Goal: Information Seeking & Learning: Learn about a topic

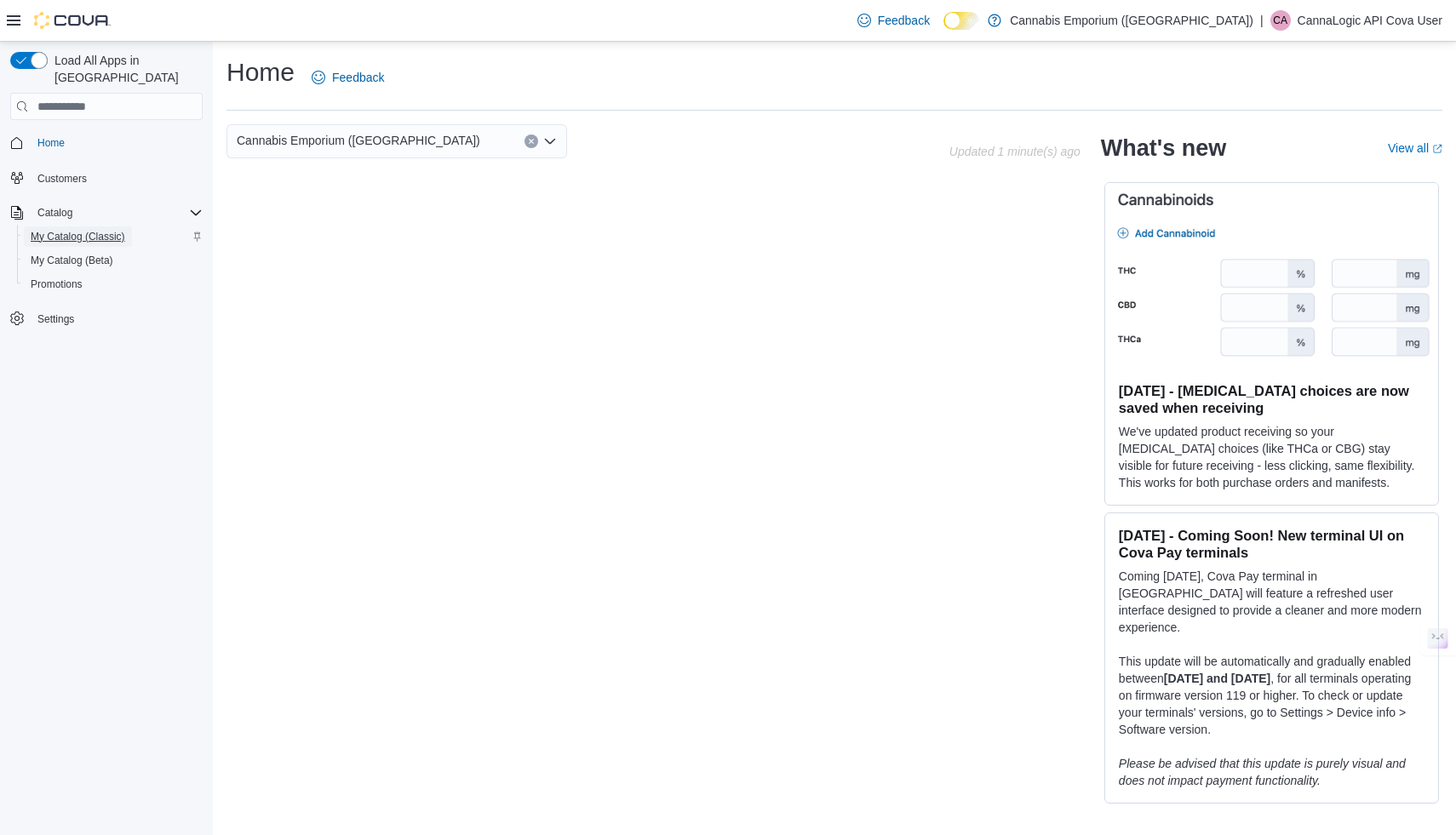
click at [79, 230] on span "My Catalog (Classic)" at bounding box center [78, 236] width 95 height 14
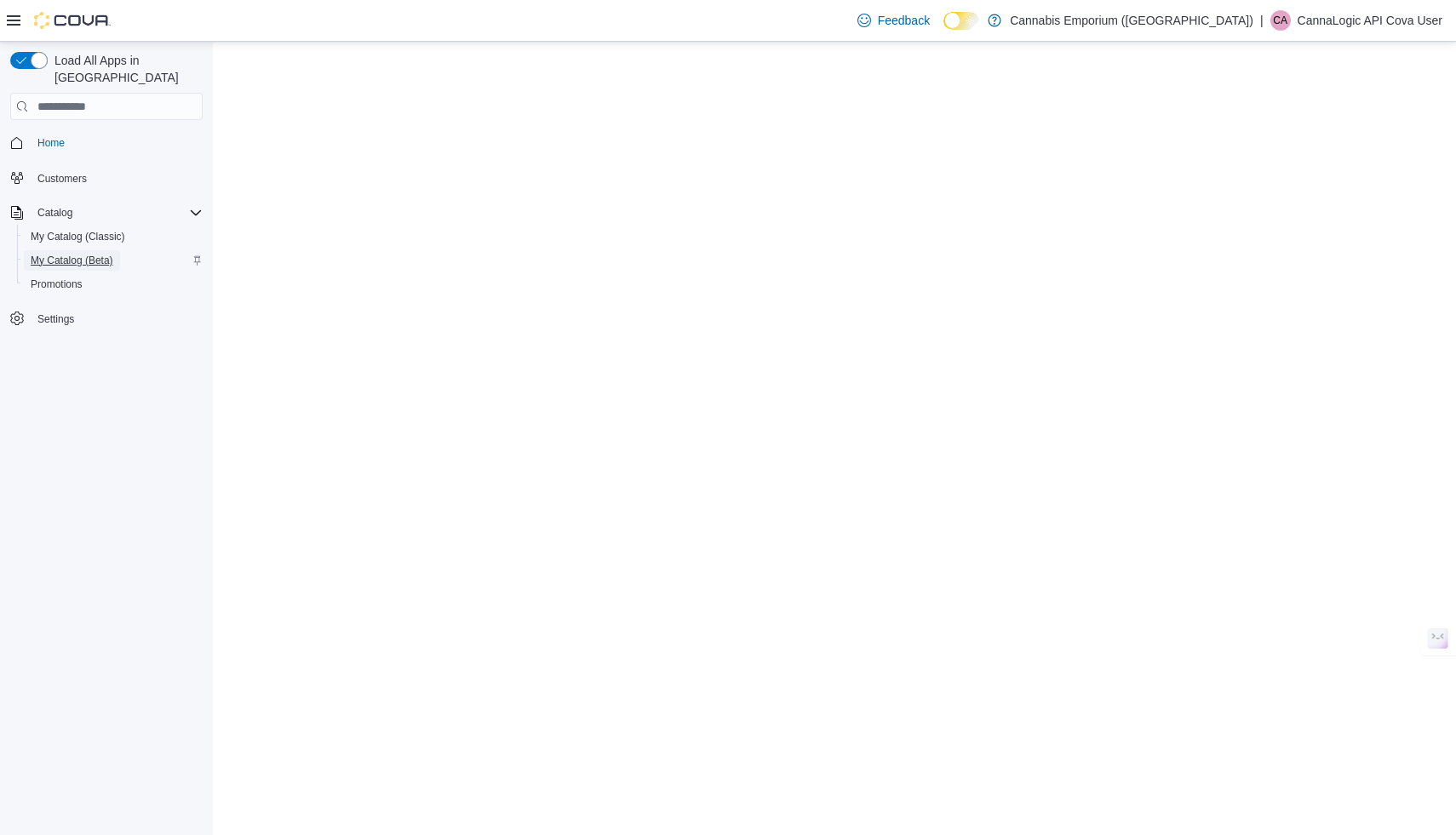
click at [73, 254] on span "My Catalog (Beta)" at bounding box center [72, 260] width 83 height 14
select select "**********"
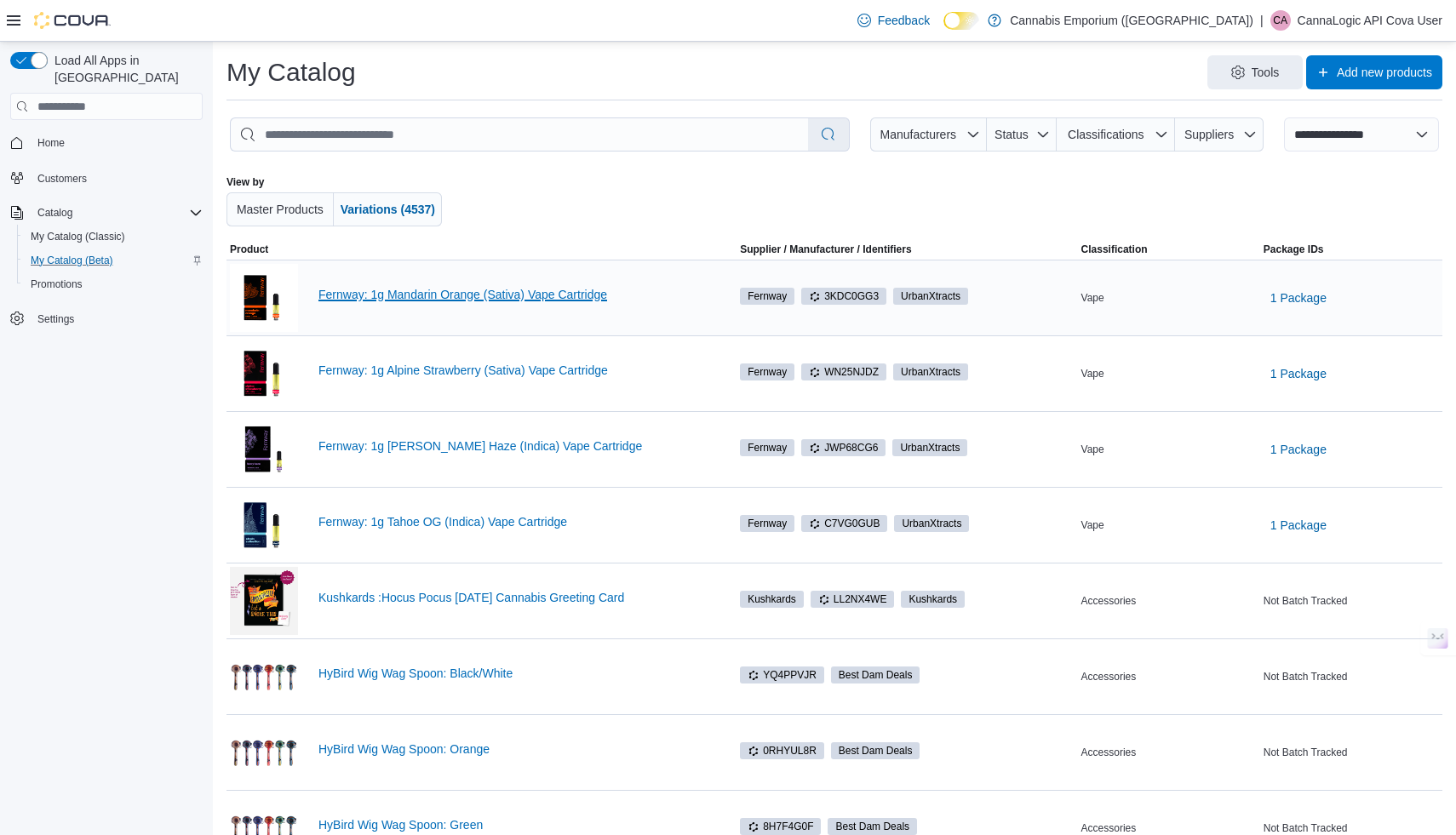
click at [460, 295] on link "Fernway: 1g Mandarin Orange (Sativa) Vape Cartridge" at bounding box center [513, 294] width 390 height 14
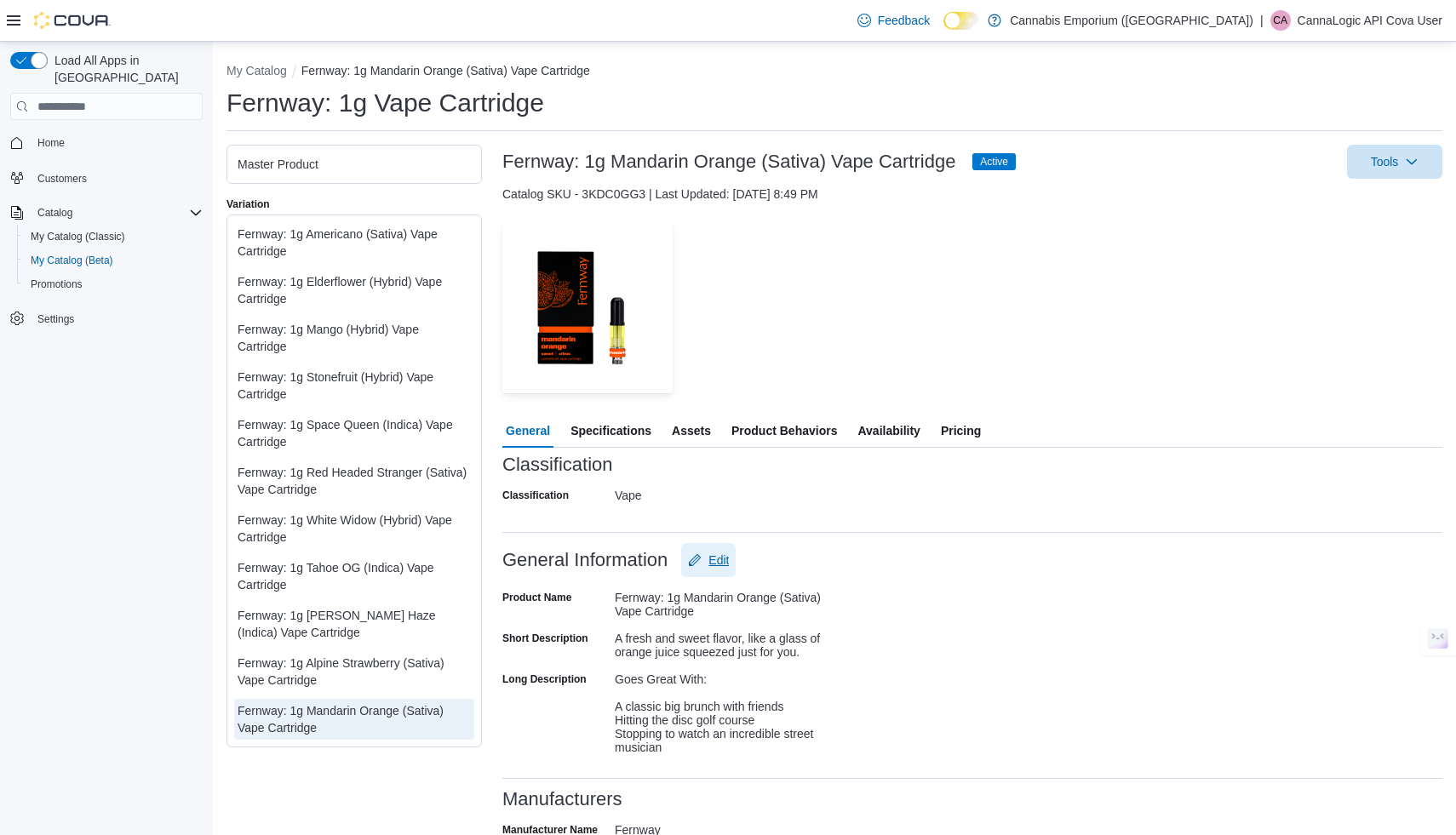
click at [713, 551] on span "Edit" at bounding box center [718, 559] width 20 height 17
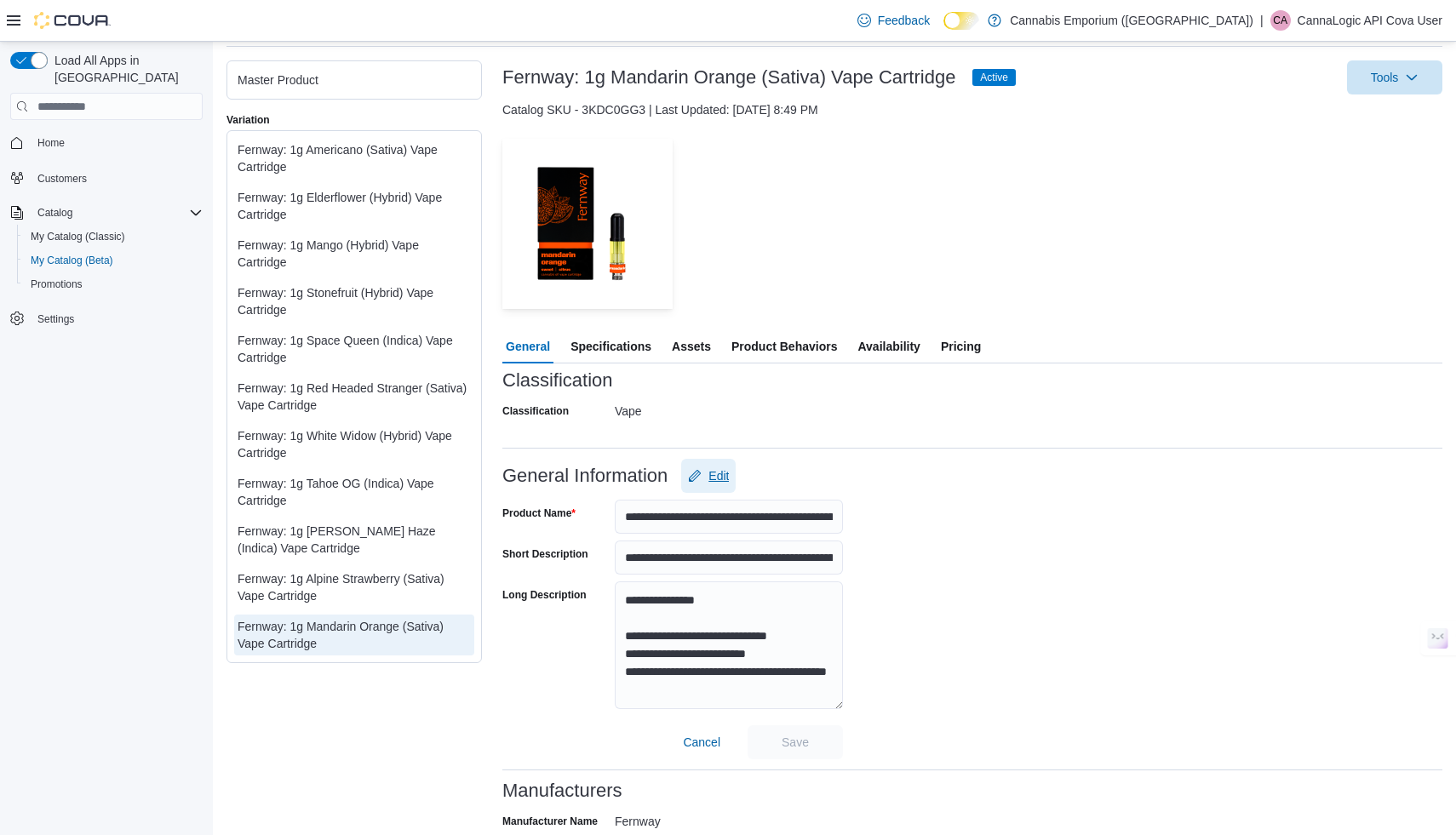
scroll to position [86, 0]
click at [592, 344] on span "Specifications" at bounding box center [611, 345] width 81 height 34
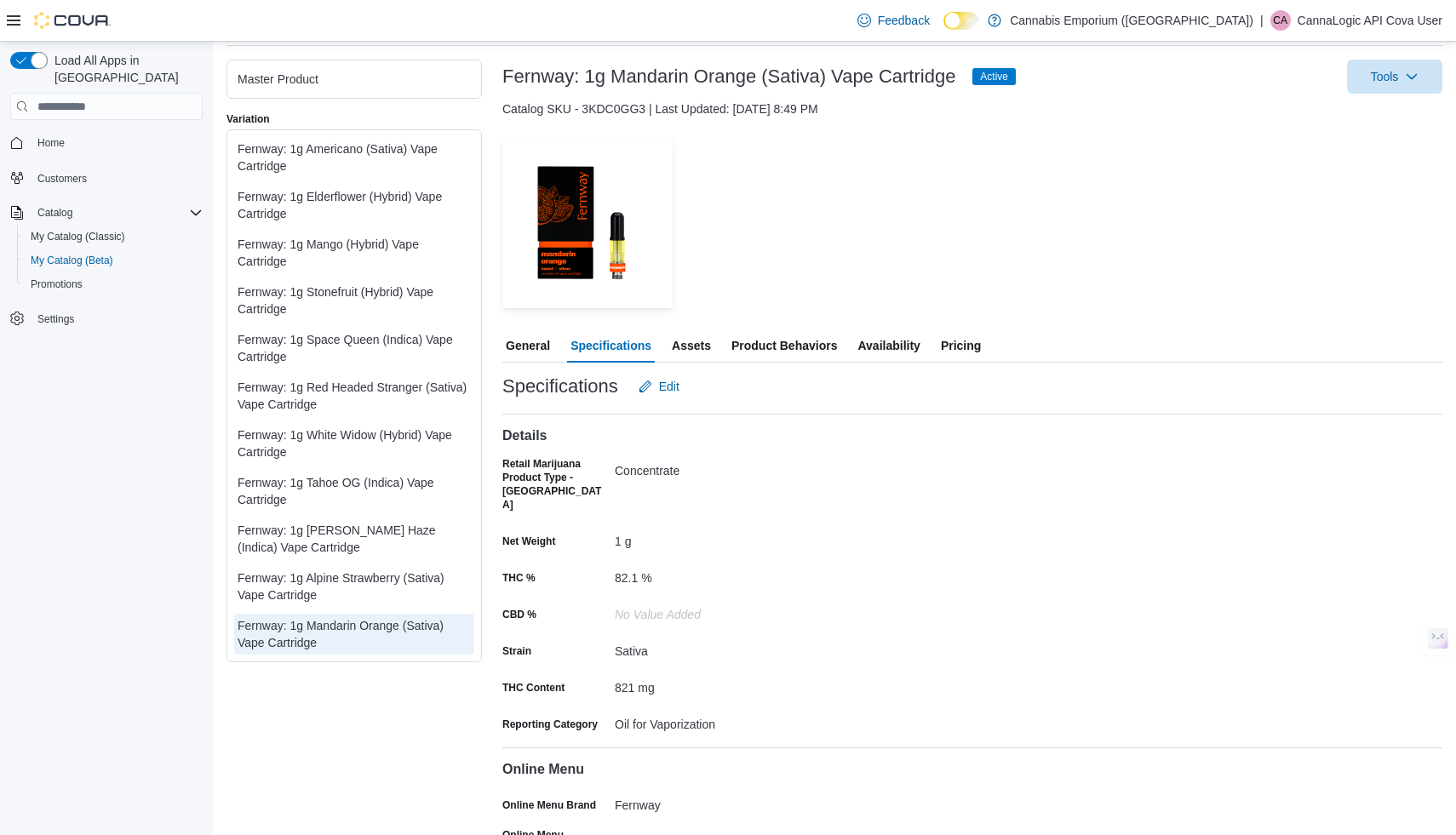
scroll to position [147, 0]
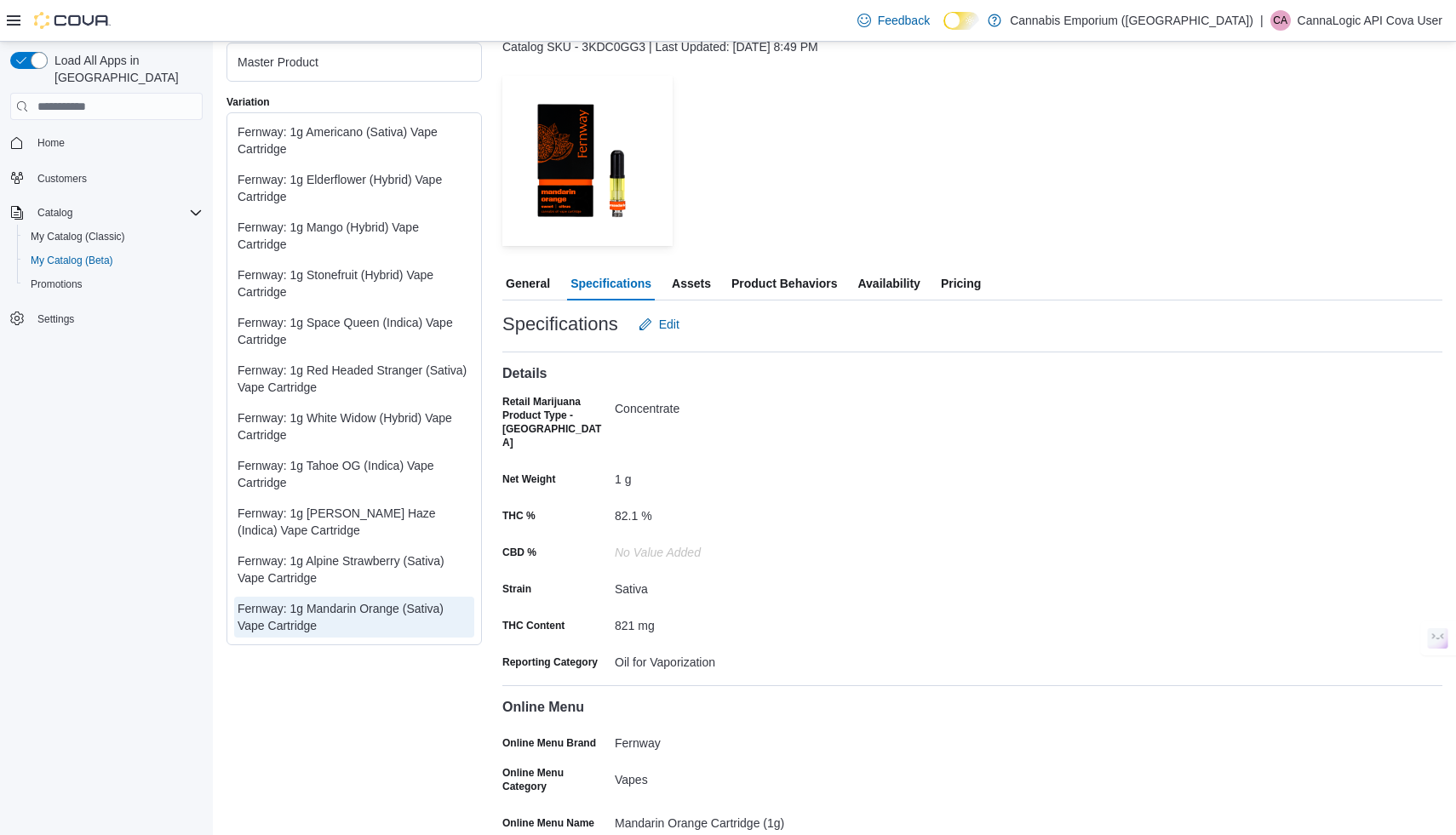
click at [776, 272] on span "Product Behaviors" at bounding box center [784, 283] width 106 height 34
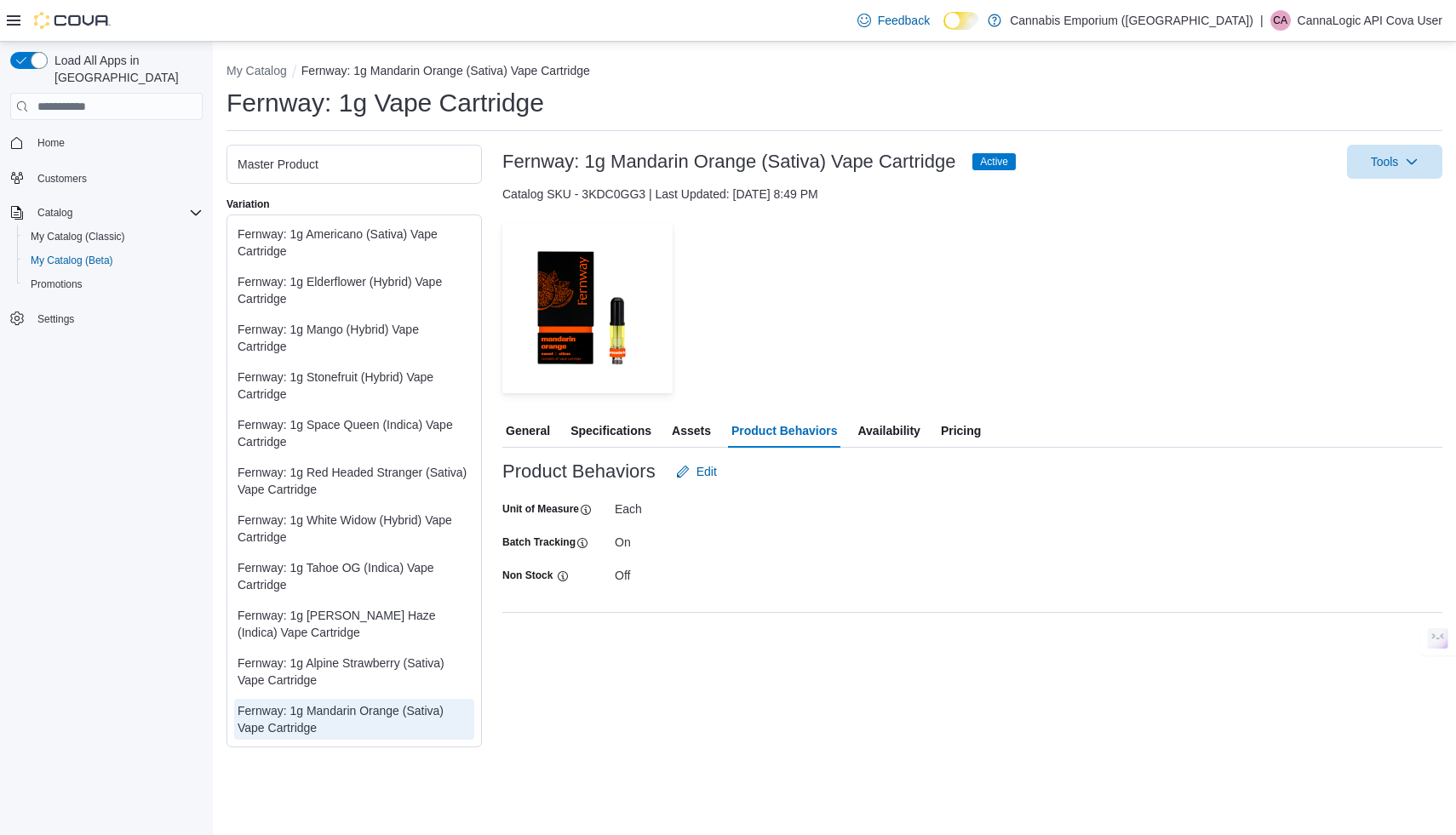
click at [697, 426] on span "Assets" at bounding box center [691, 430] width 39 height 34
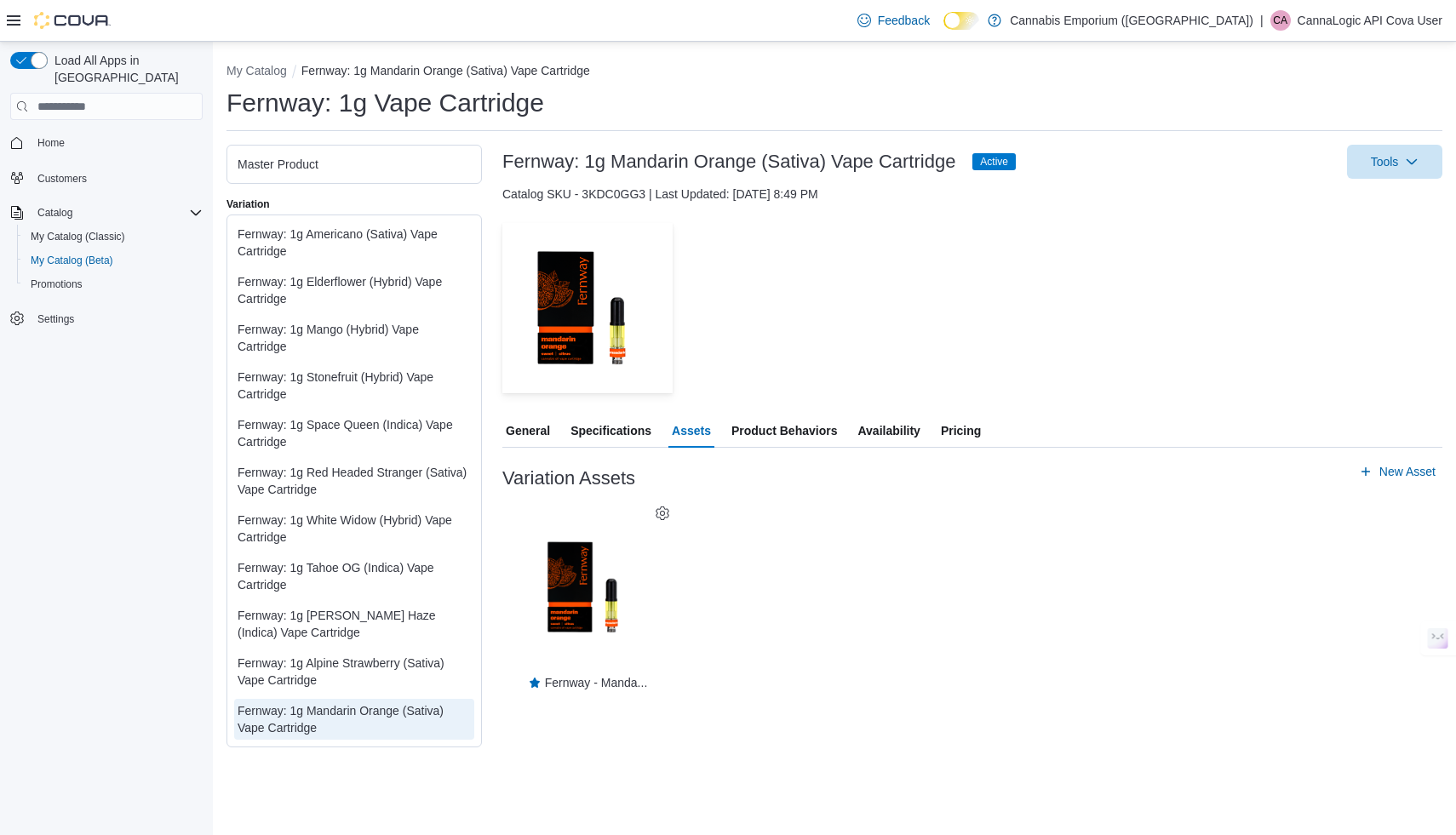
click at [882, 432] on span "Availability" at bounding box center [888, 430] width 62 height 34
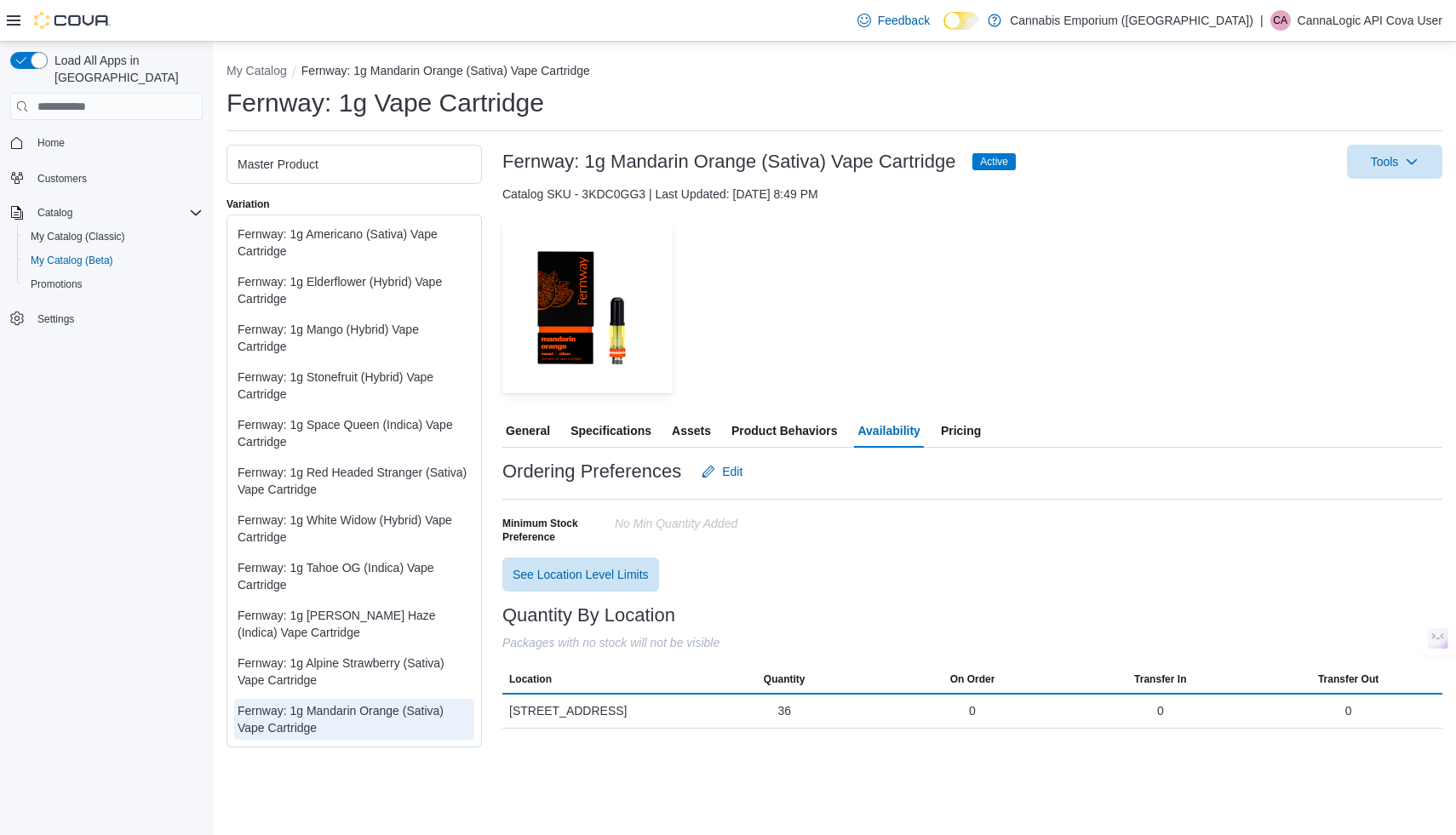
click at [974, 419] on span "Pricing" at bounding box center [961, 430] width 40 height 34
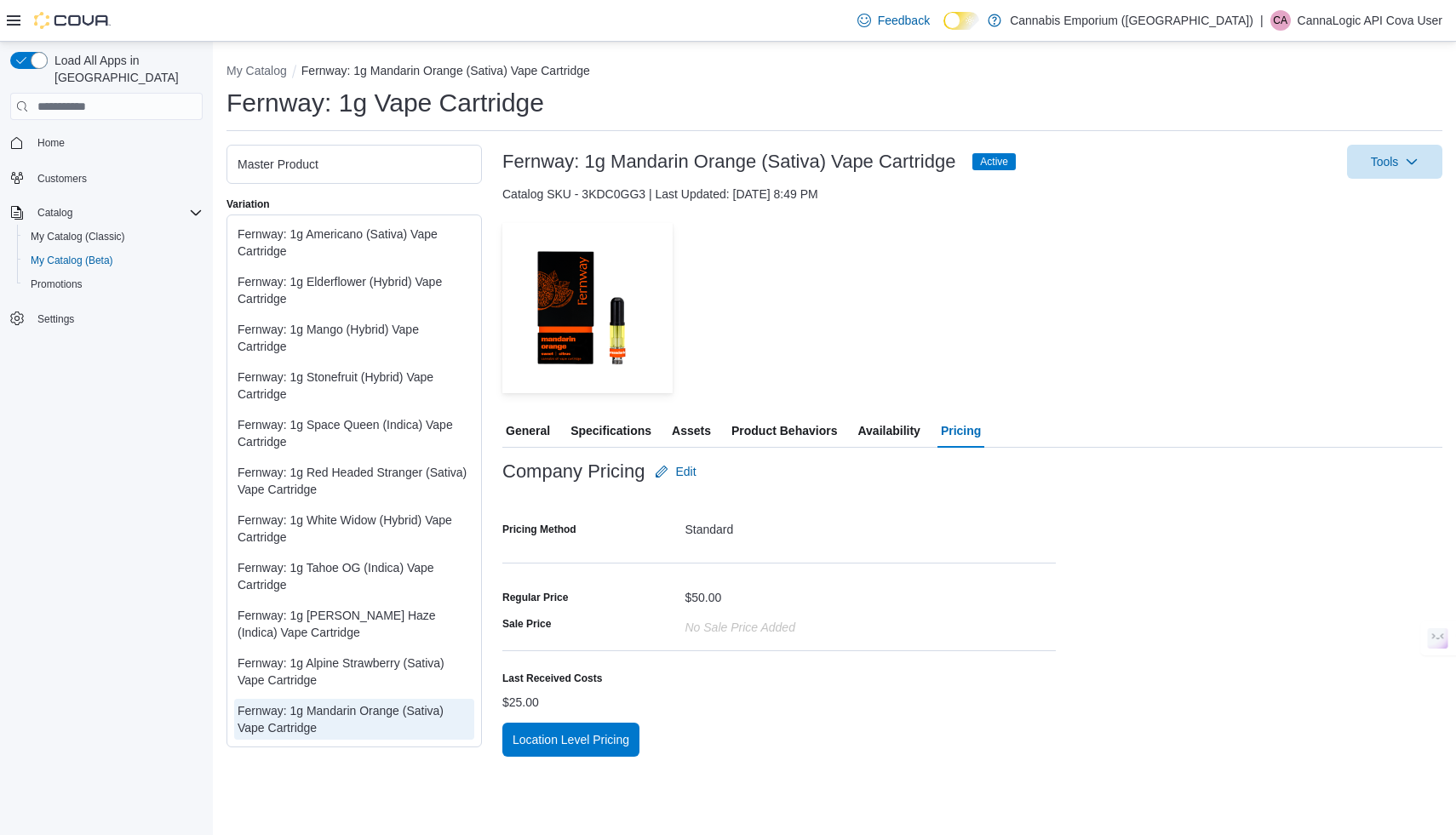
click at [524, 430] on span "General" at bounding box center [528, 430] width 45 height 34
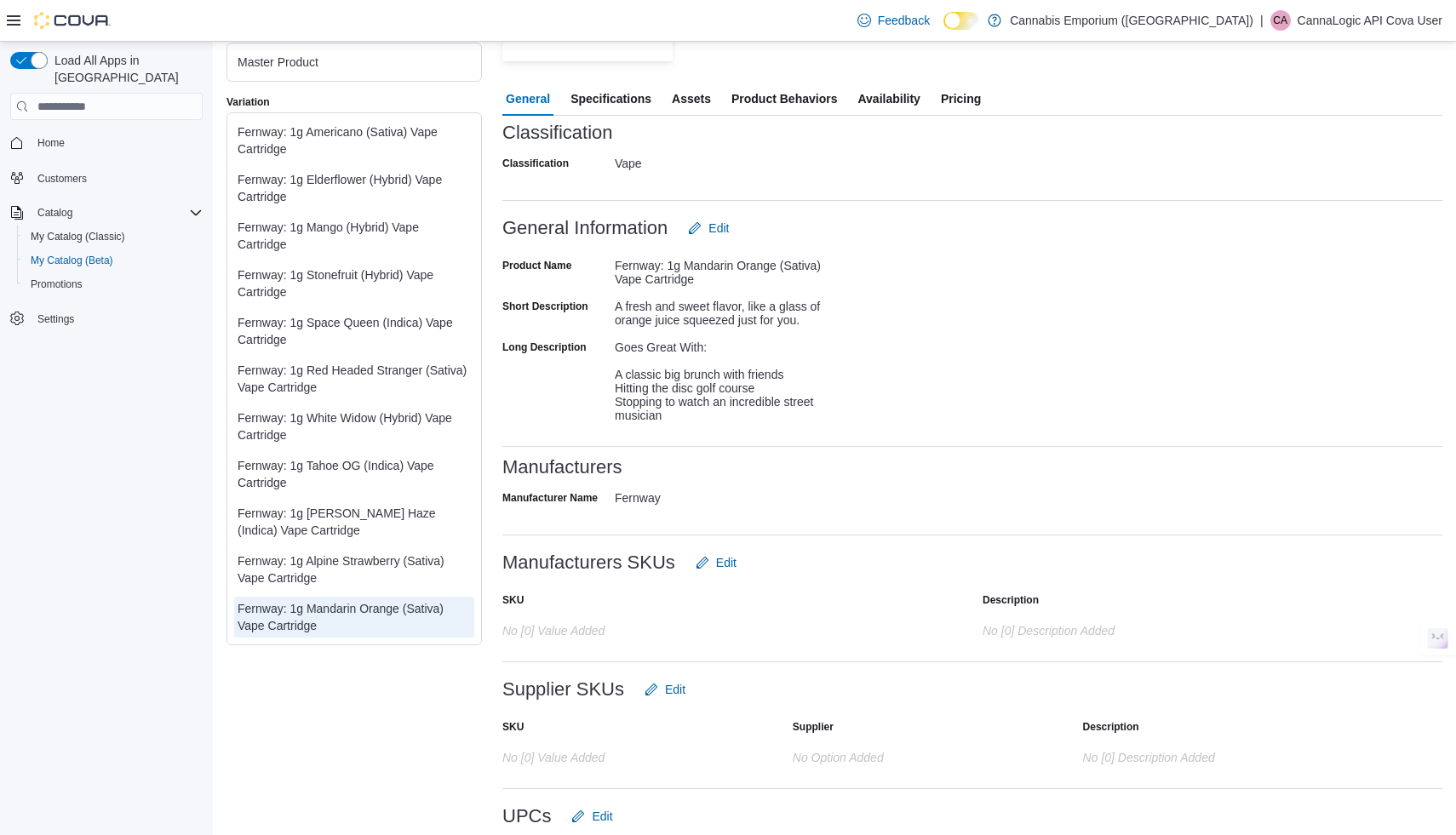
scroll to position [326, 0]
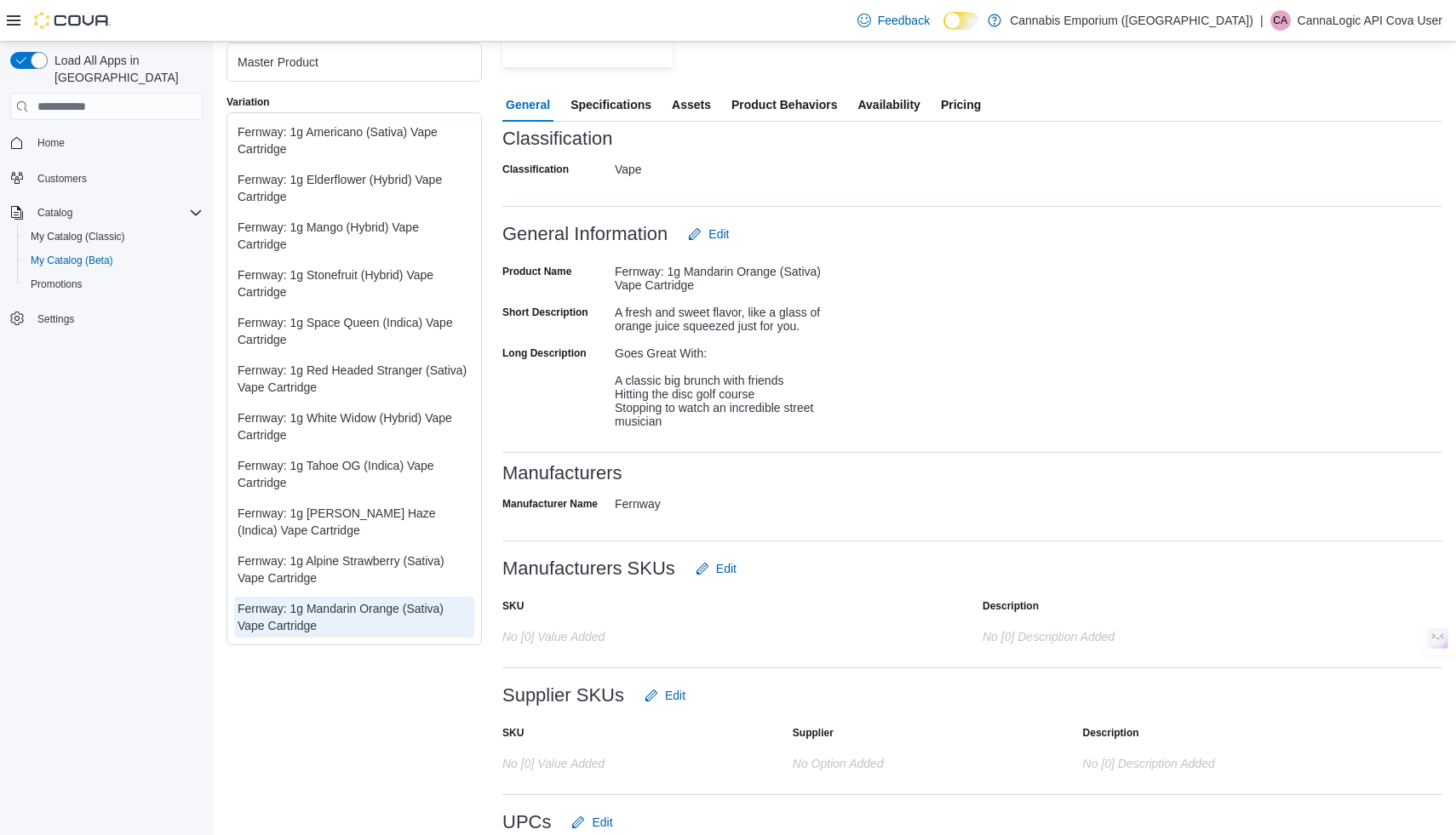
click at [619, 110] on span "Specifications" at bounding box center [611, 104] width 81 height 34
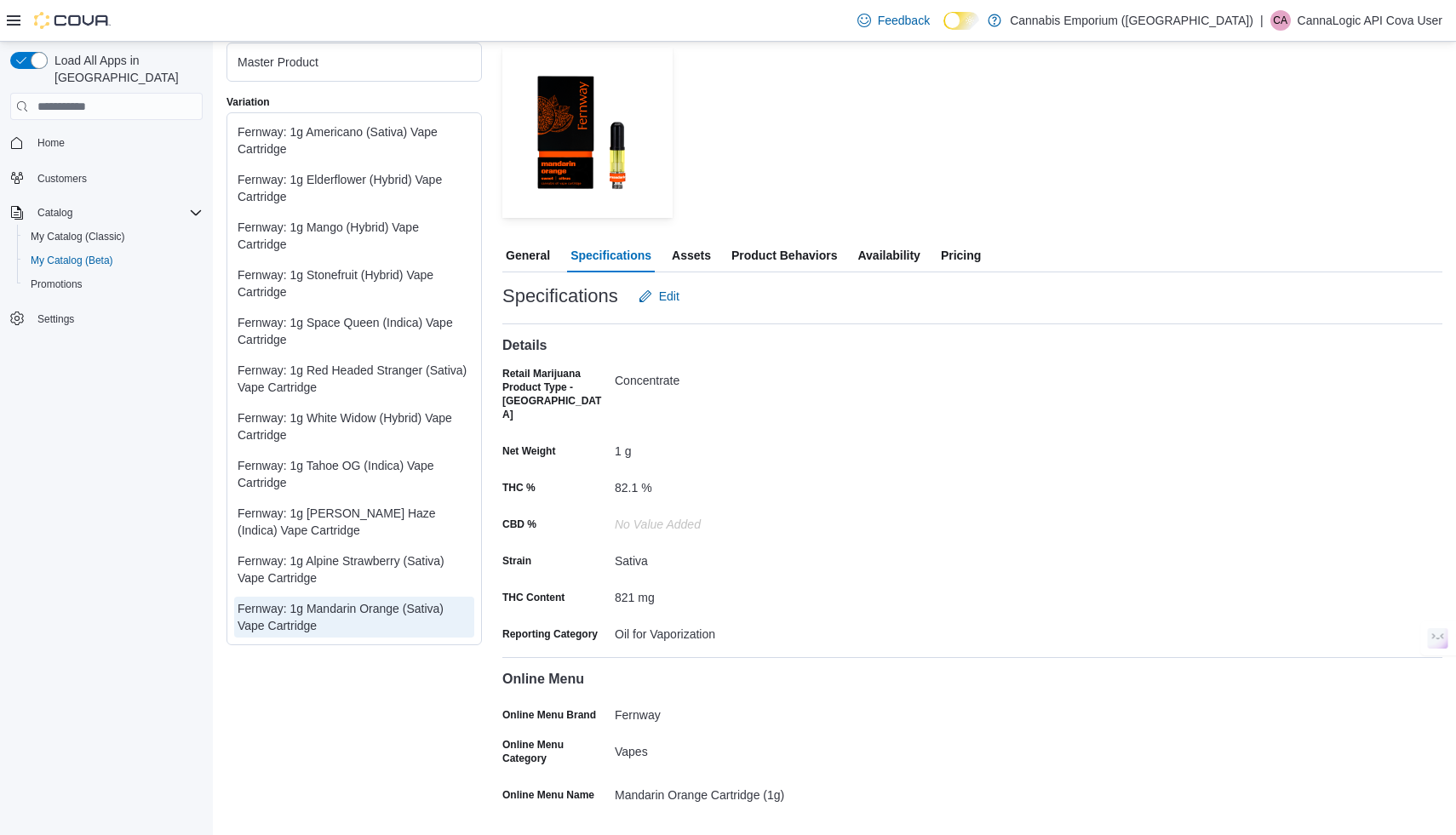
scroll to position [147, 0]
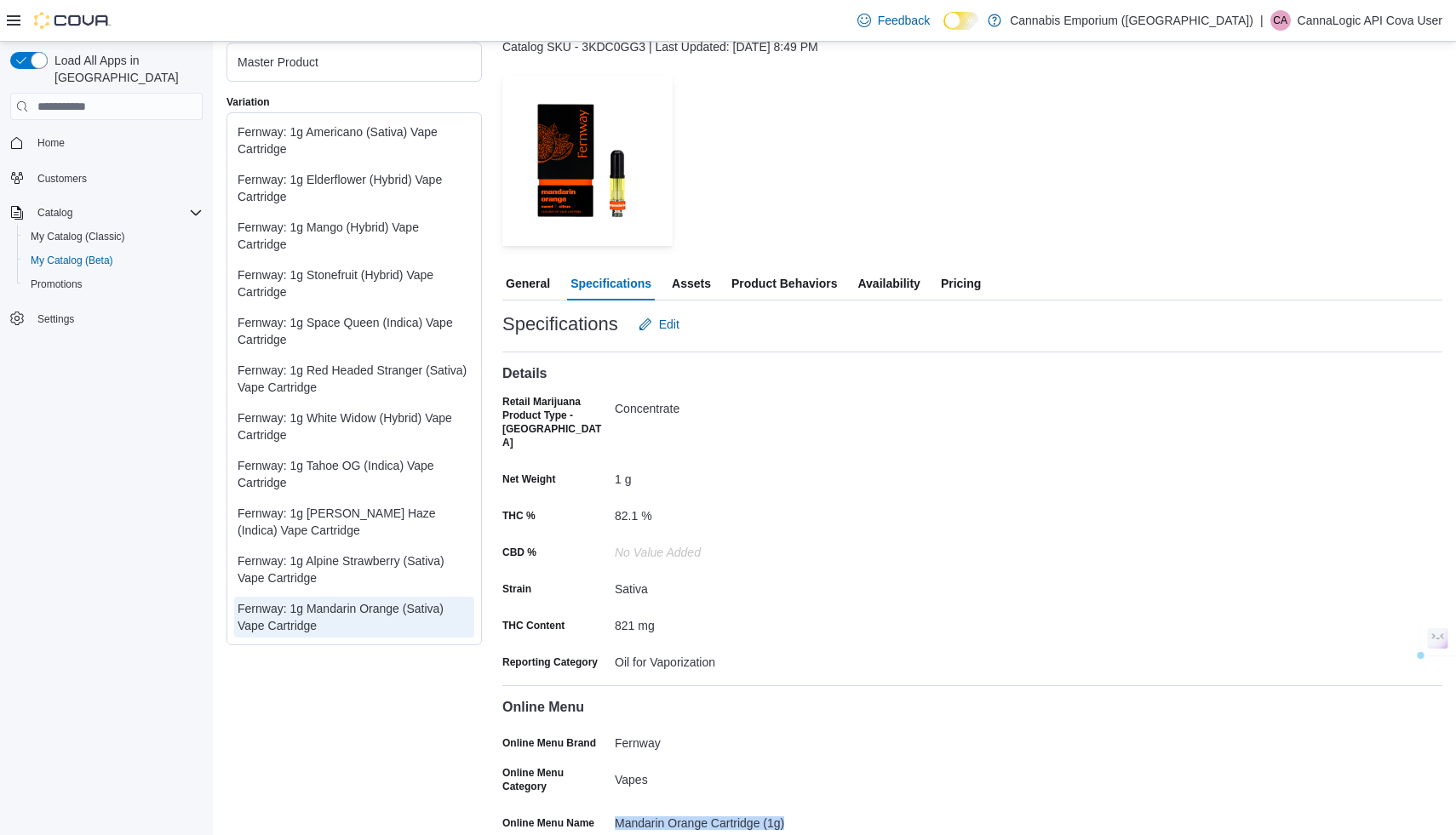
drag, startPoint x: 614, startPoint y: 797, endPoint x: 794, endPoint y: 789, distance: 180.2
click at [794, 810] on div "Mandarin Orange Cartridge (1g)" at bounding box center [728, 820] width 228 height 20
copy div "Mandarin Orange Cartridge (1g)"
click at [518, 280] on span "General" at bounding box center [528, 283] width 45 height 34
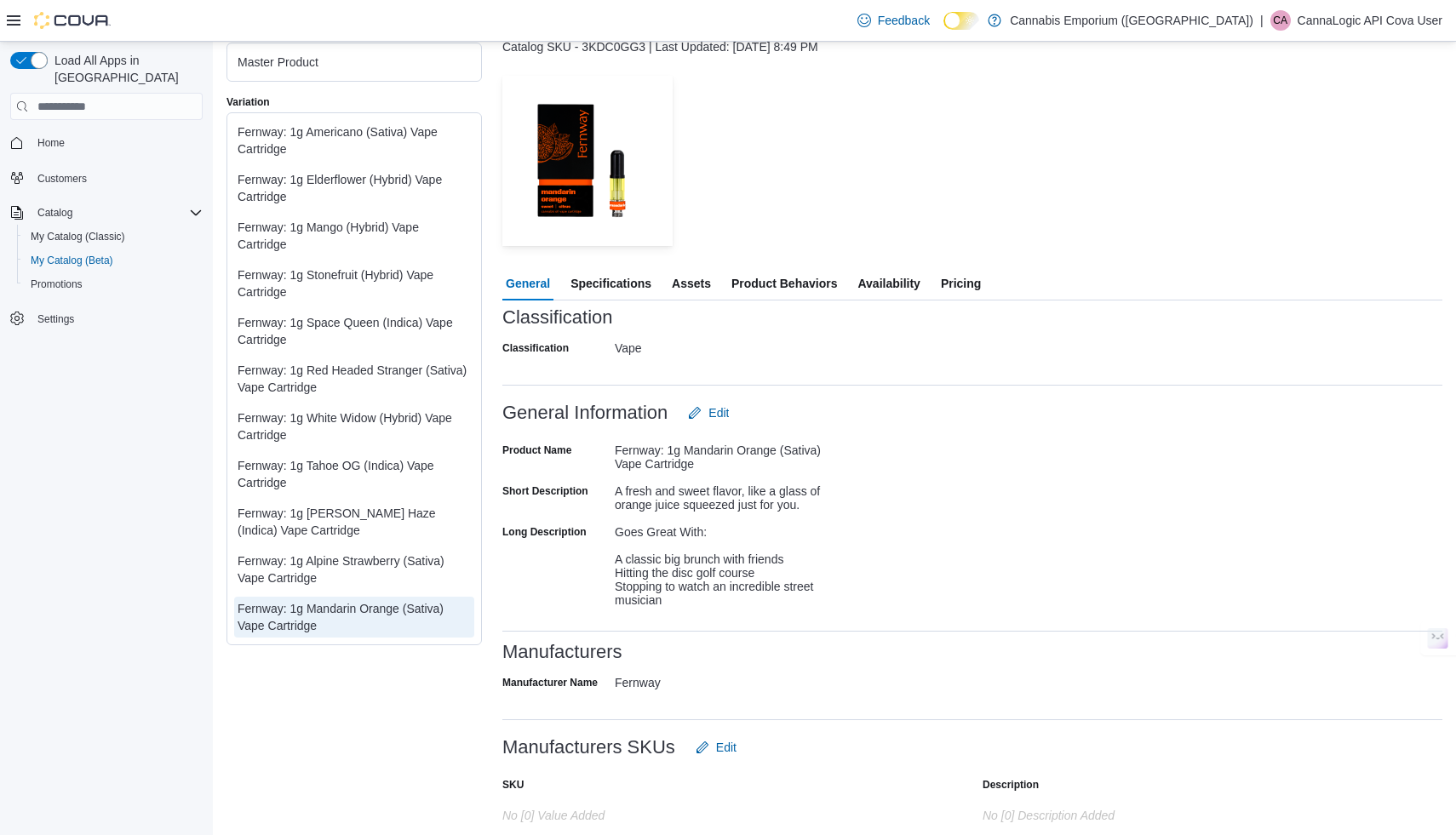
click at [597, 285] on span "Specifications" at bounding box center [611, 283] width 81 height 34
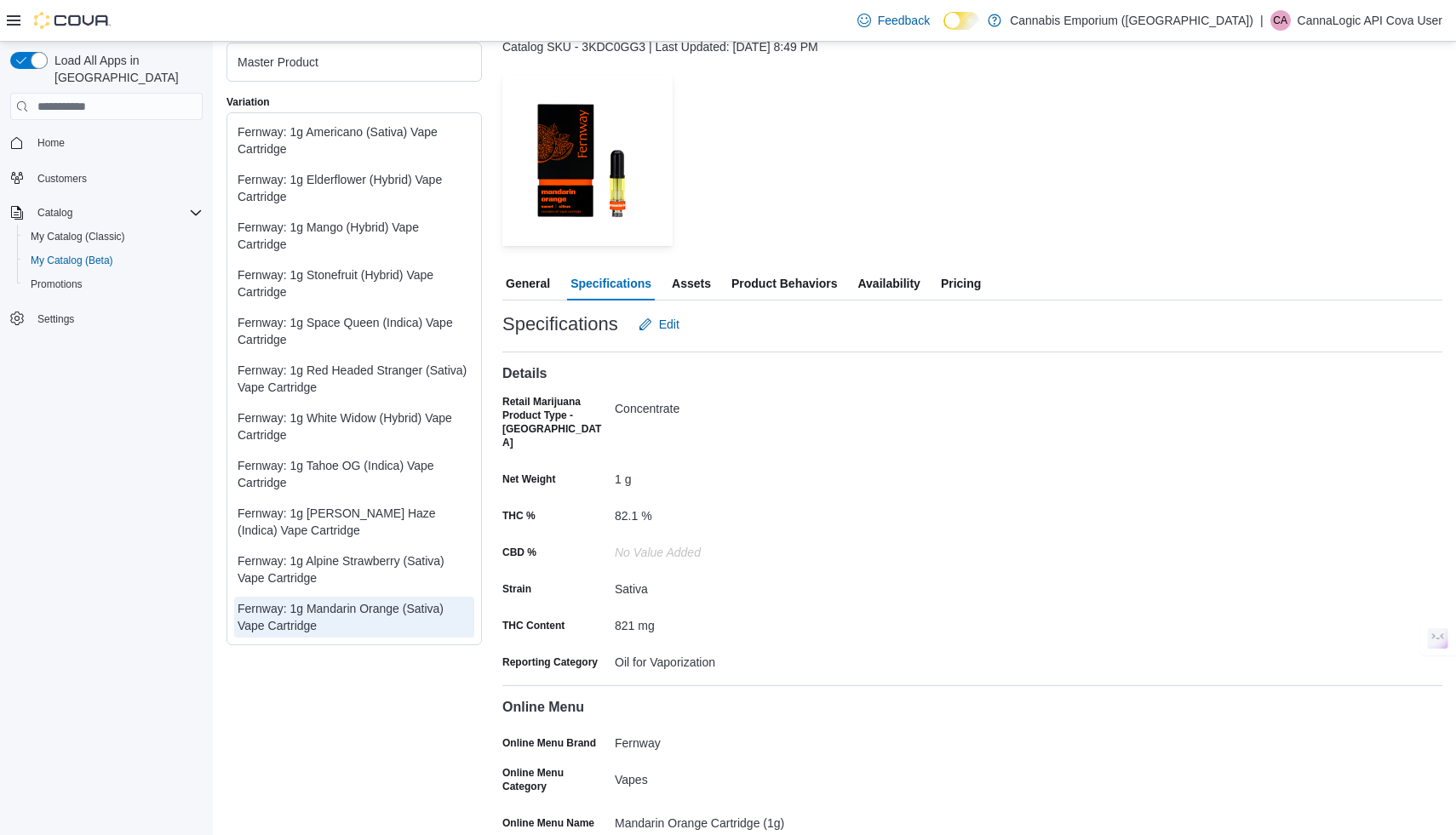
click at [525, 281] on span "General" at bounding box center [528, 283] width 45 height 34
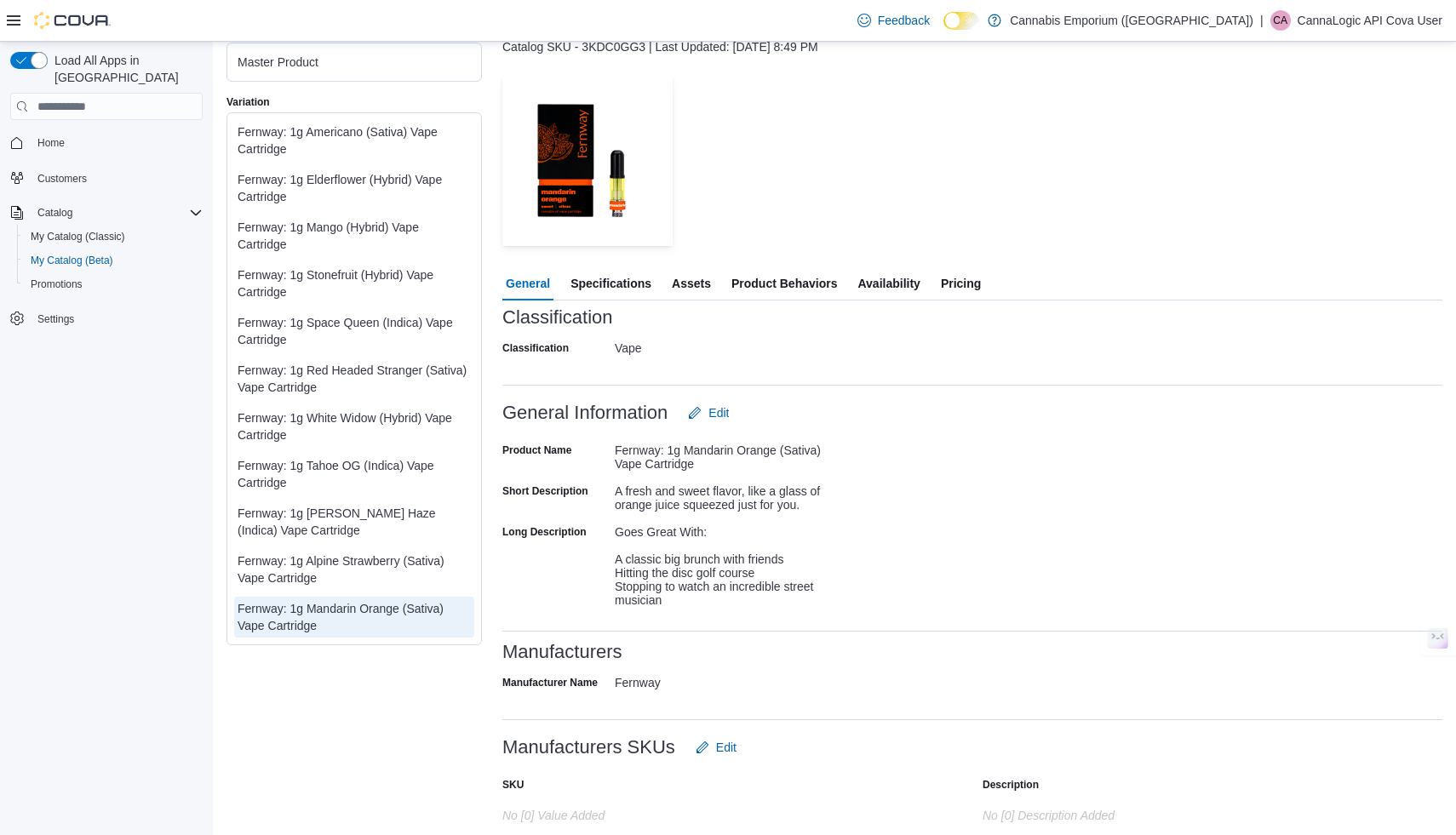
click at [429, 435] on div "Master Product Variation Fernway: 1g Americano (Sativa) Vape Cartridge Fernway:…" at bounding box center [834, 543] width 1216 height 1092
